Goal: Task Accomplishment & Management: Manage account settings

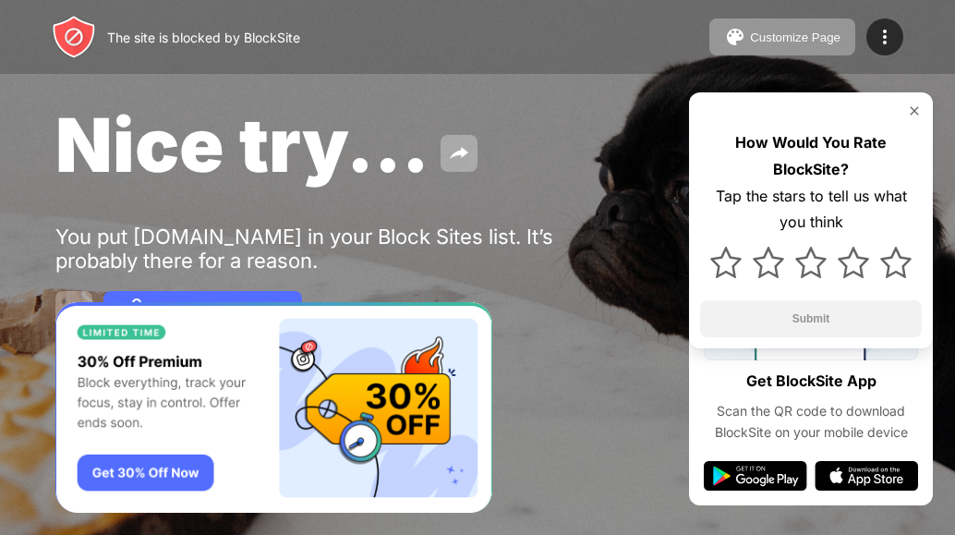
click at [183, 48] on div "The site is blocked by BlockSite" at bounding box center [176, 37] width 248 height 44
click at [254, 36] on div "The site is blocked by BlockSite" at bounding box center [203, 38] width 193 height 16
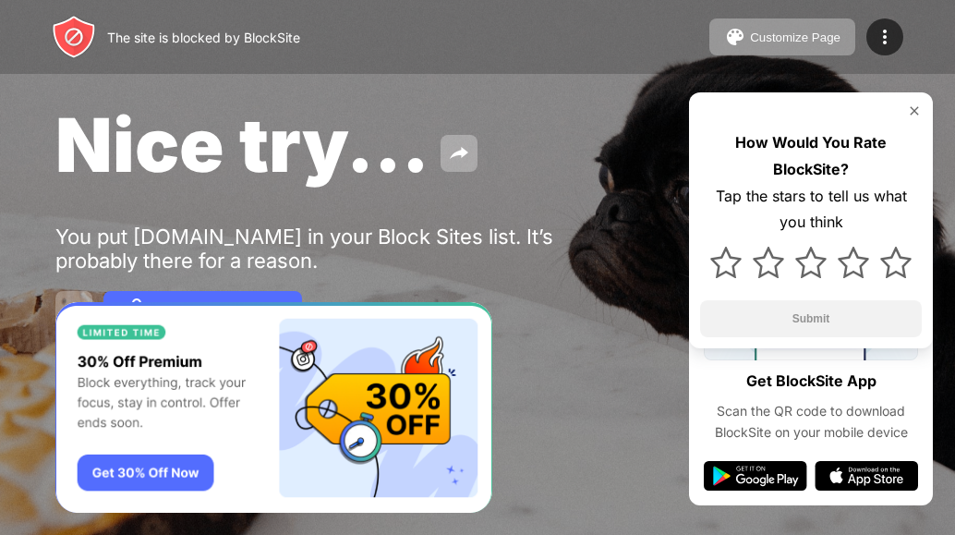
click at [254, 36] on div "The site is blocked by BlockSite" at bounding box center [203, 38] width 193 height 16
click at [914, 116] on img at bounding box center [914, 110] width 15 height 15
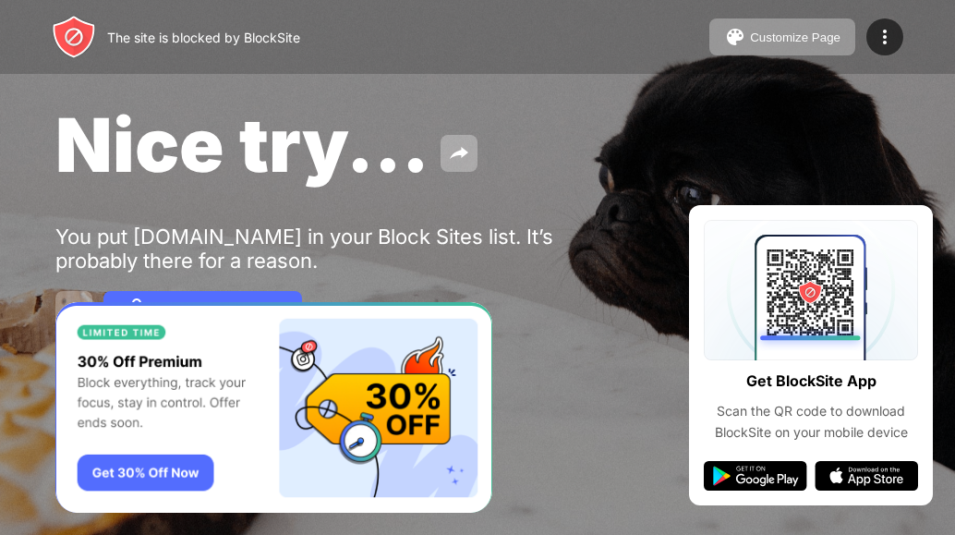
click at [820, 302] on div "Password Protection" at bounding box center [477, 309] width 844 height 37
click at [818, 303] on div "Password Protection" at bounding box center [477, 309] width 844 height 37
click at [116, 173] on span "Nice try..." at bounding box center [242, 145] width 374 height 90
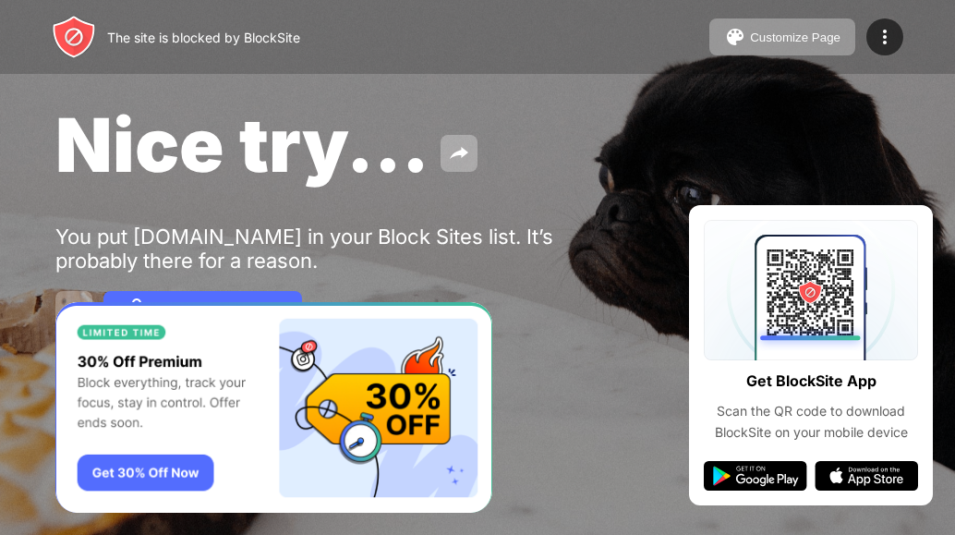
click at [126, 167] on span "Nice try..." at bounding box center [242, 145] width 374 height 90
click at [129, 12] on div "The site is blocked by BlockSite Customize Page Edit Block List Redirect Custom…" at bounding box center [477, 37] width 955 height 74
drag, startPoint x: 38, startPoint y: 0, endPoint x: 873, endPoint y: 30, distance: 835.4
click at [873, 30] on div at bounding box center [884, 36] width 37 height 37
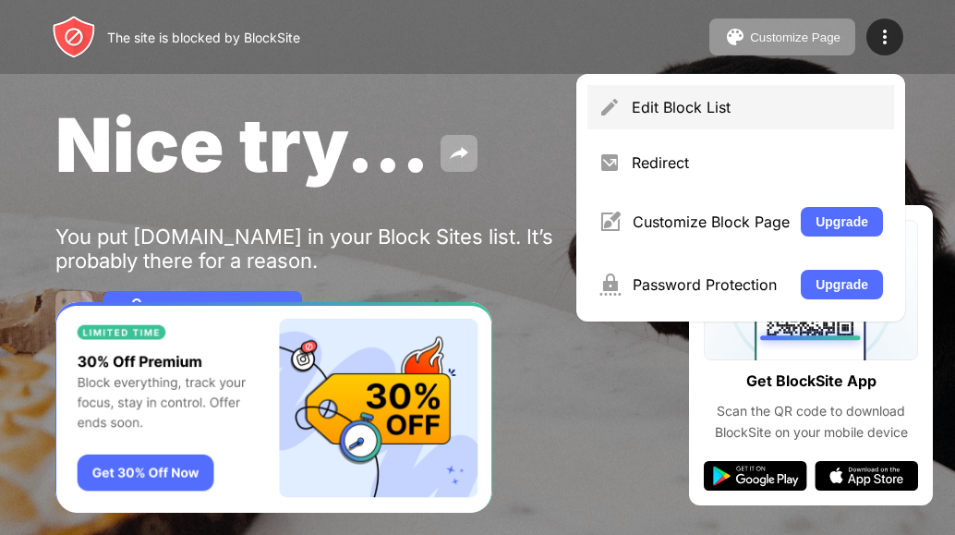
click at [701, 105] on div "Edit Block List" at bounding box center [757, 107] width 251 height 18
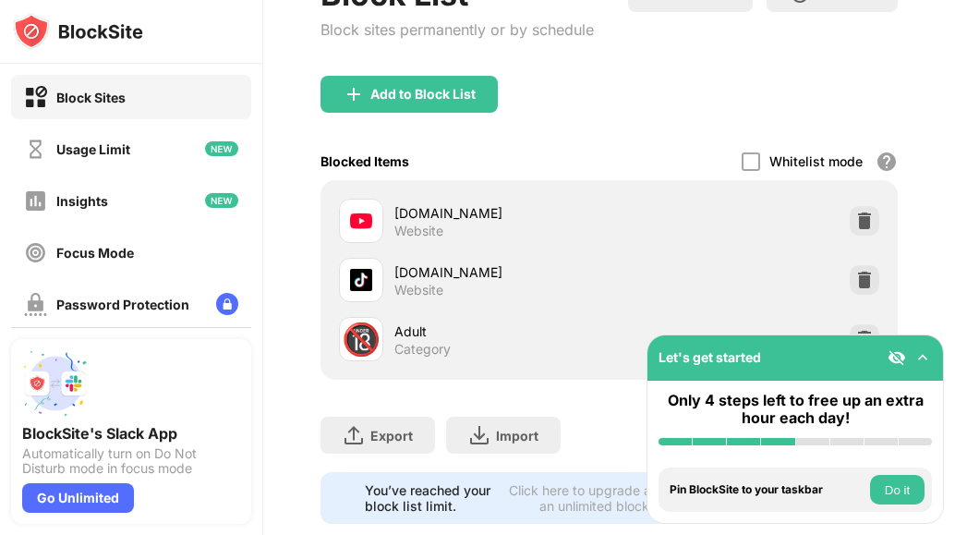
scroll to position [195, 0]
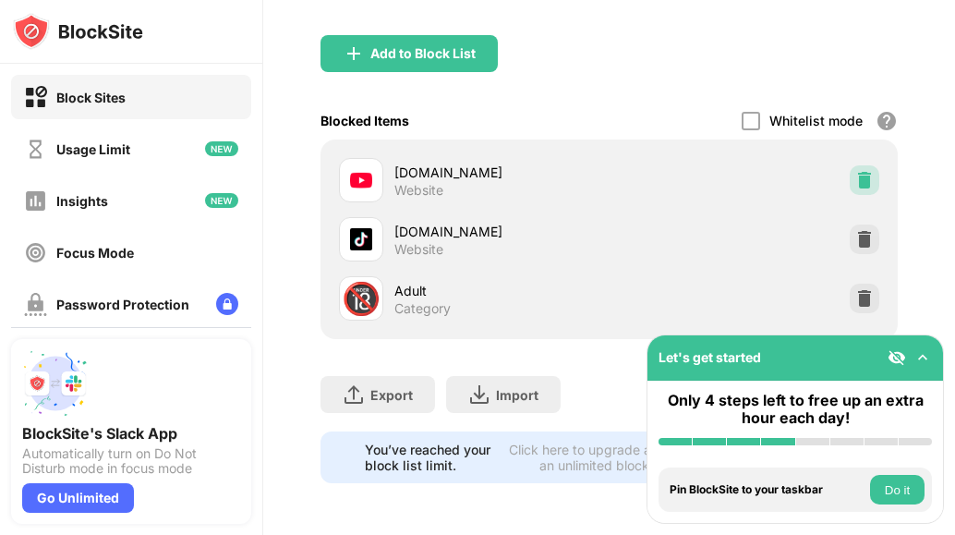
click at [856, 165] on div at bounding box center [865, 180] width 30 height 30
